Goal: Transaction & Acquisition: Purchase product/service

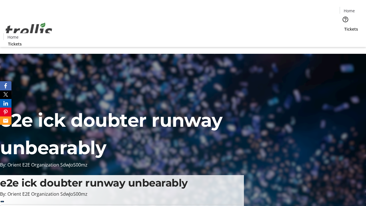
click at [344, 26] on span "Tickets" at bounding box center [351, 29] width 14 height 6
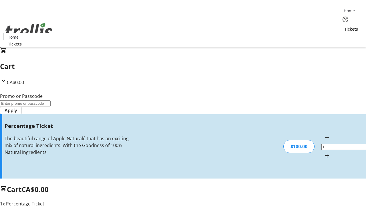
type input "BAR"
